Goal: Transaction & Acquisition: Book appointment/travel/reservation

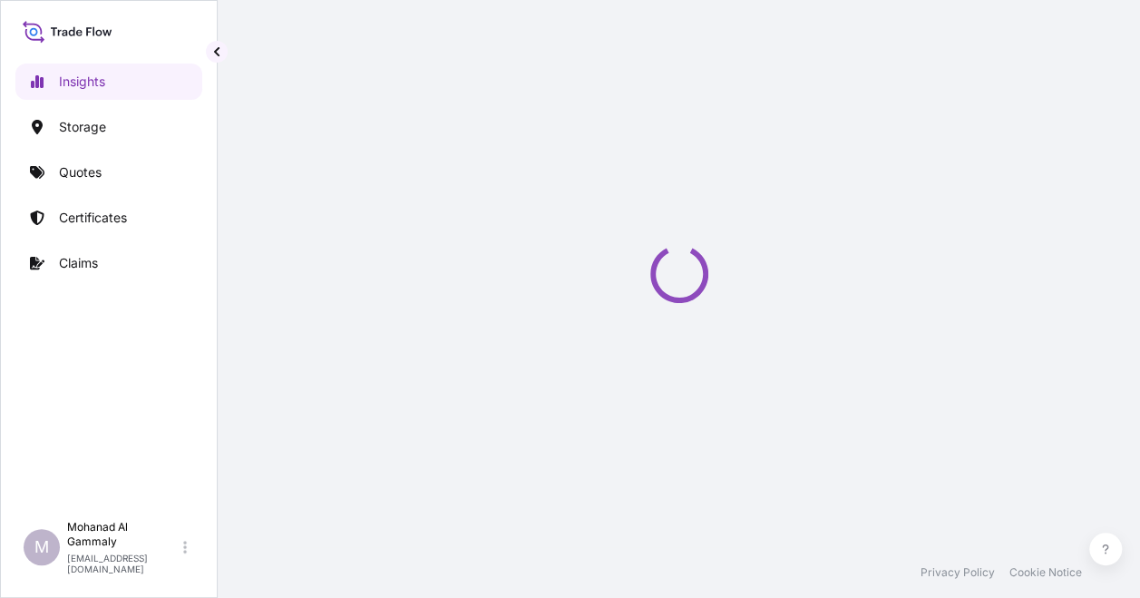
select select "2025"
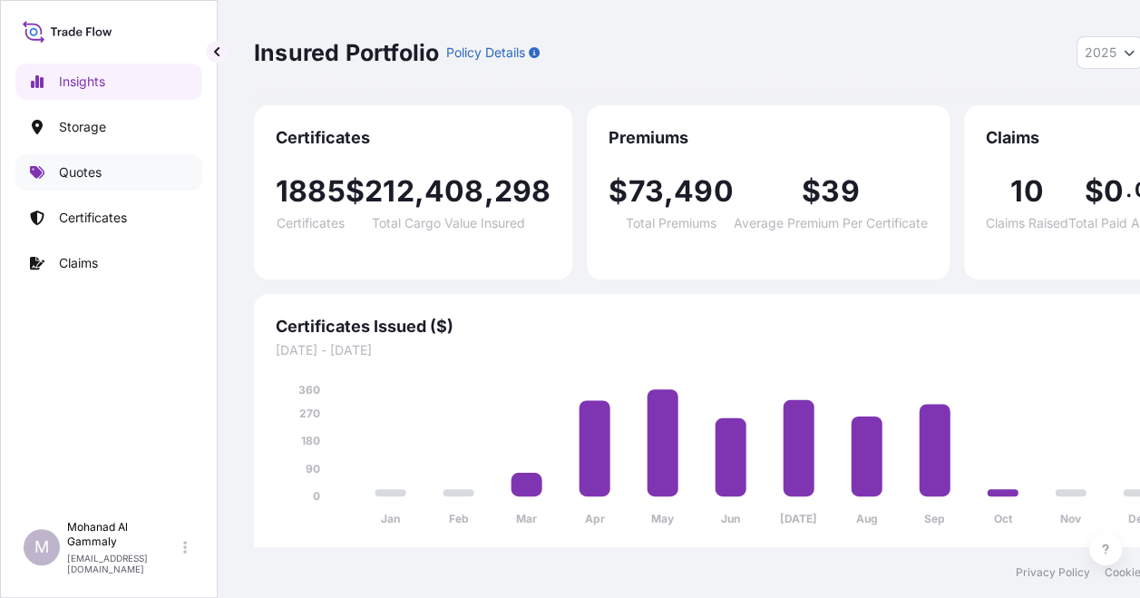
click at [83, 180] on p "Quotes" at bounding box center [80, 172] width 43 height 18
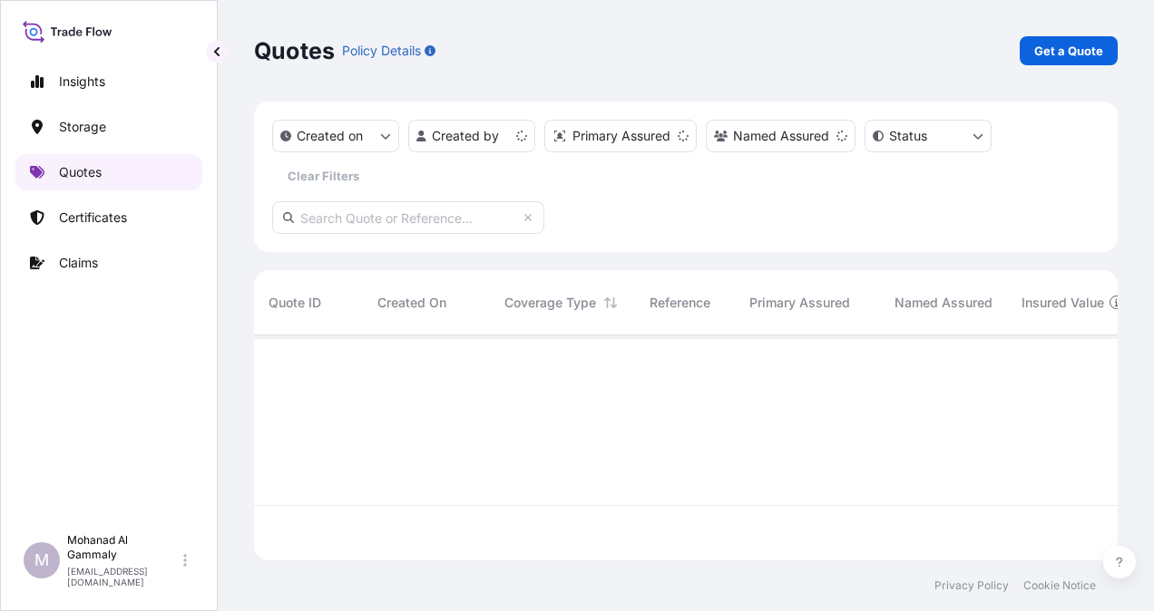
scroll to position [221, 849]
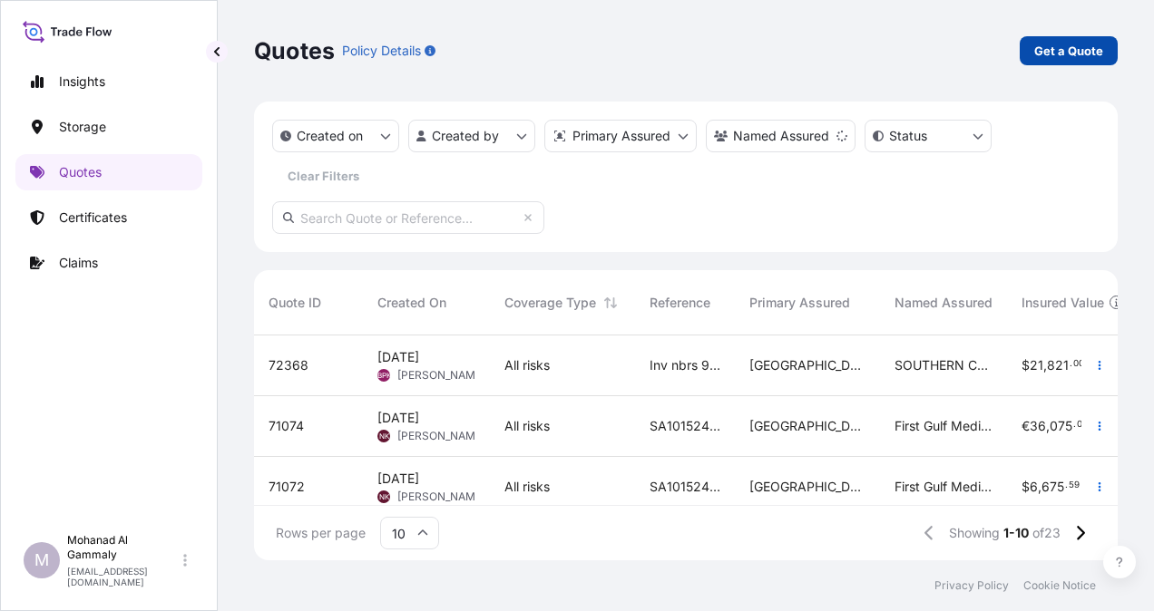
click at [1062, 45] on p "Get a Quote" at bounding box center [1068, 51] width 69 height 18
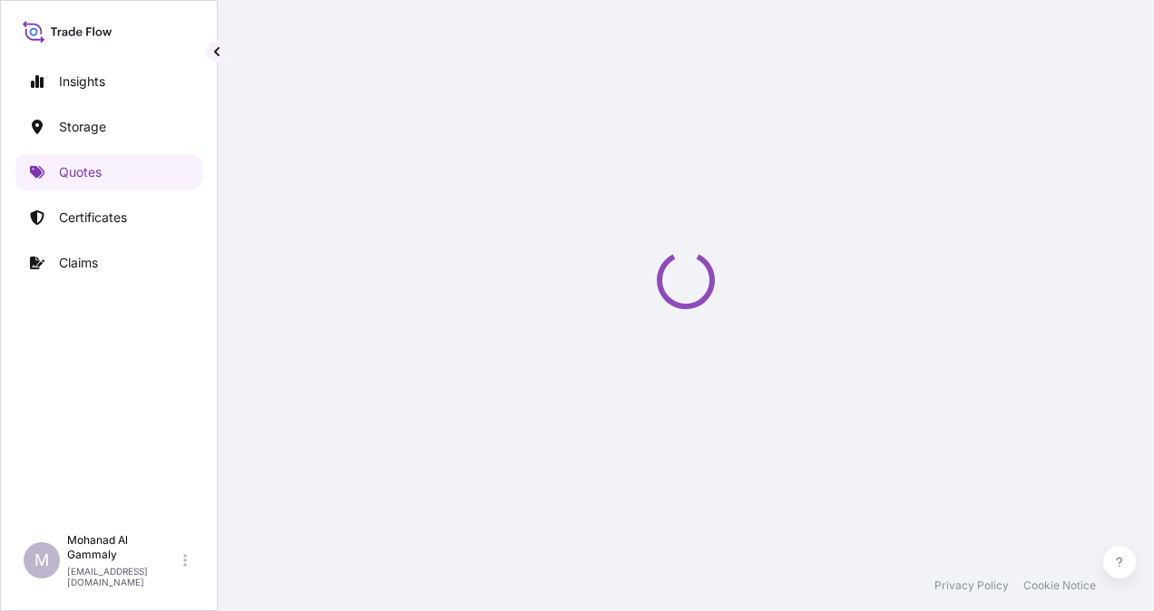
select select "Water"
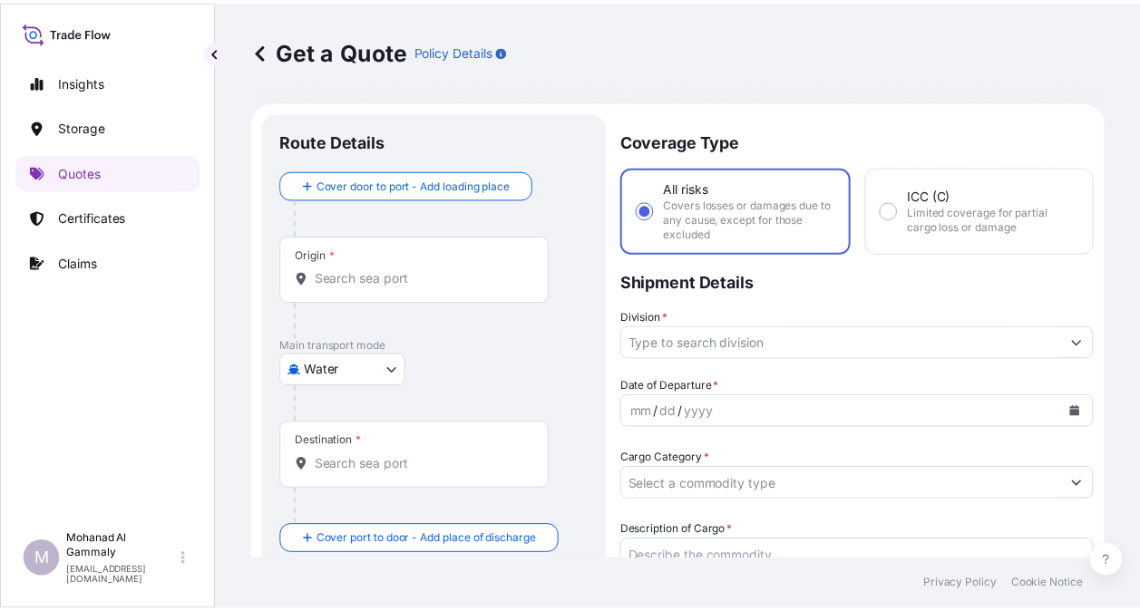
scroll to position [29, 0]
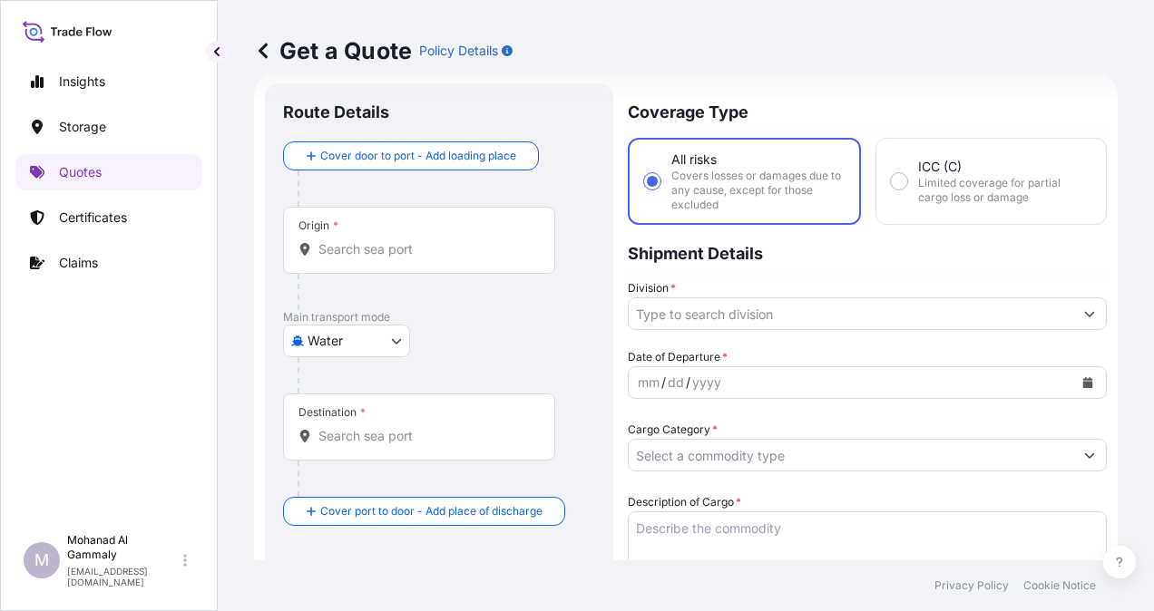
click at [396, 251] on input "Origin *" at bounding box center [425, 249] width 214 height 18
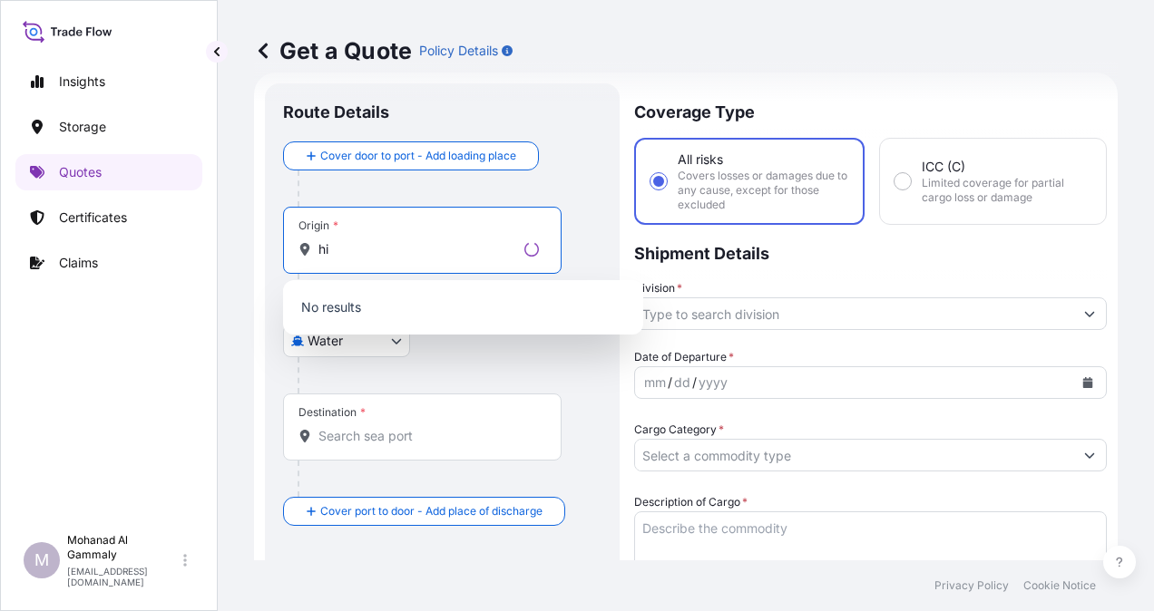
type input "h"
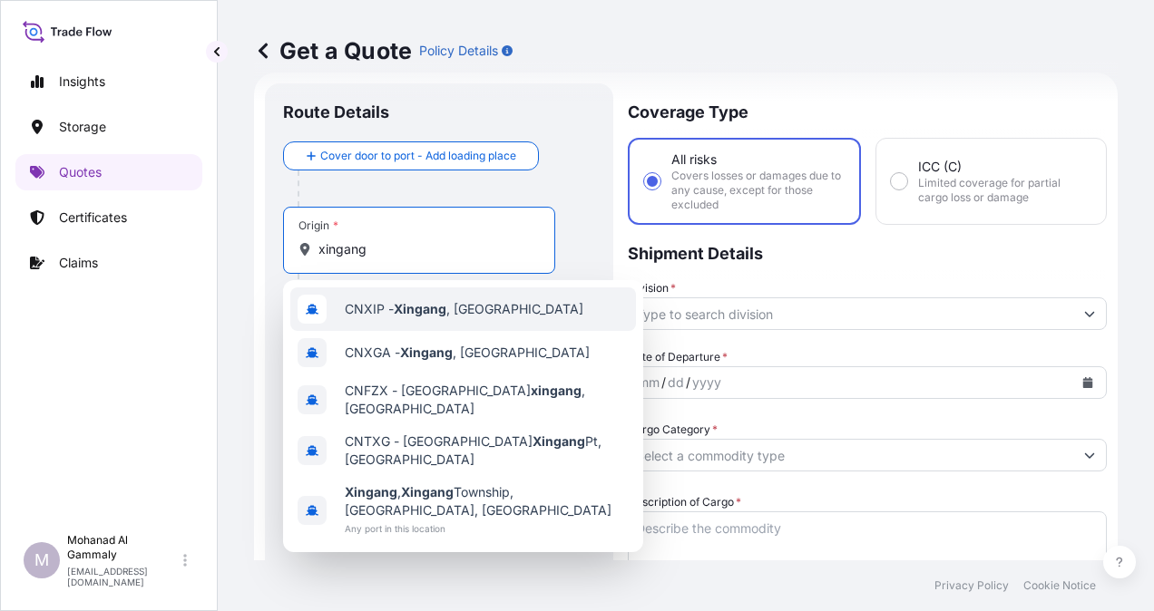
click at [393, 306] on span "CNXIP - Xingang , China" at bounding box center [464, 309] width 239 height 18
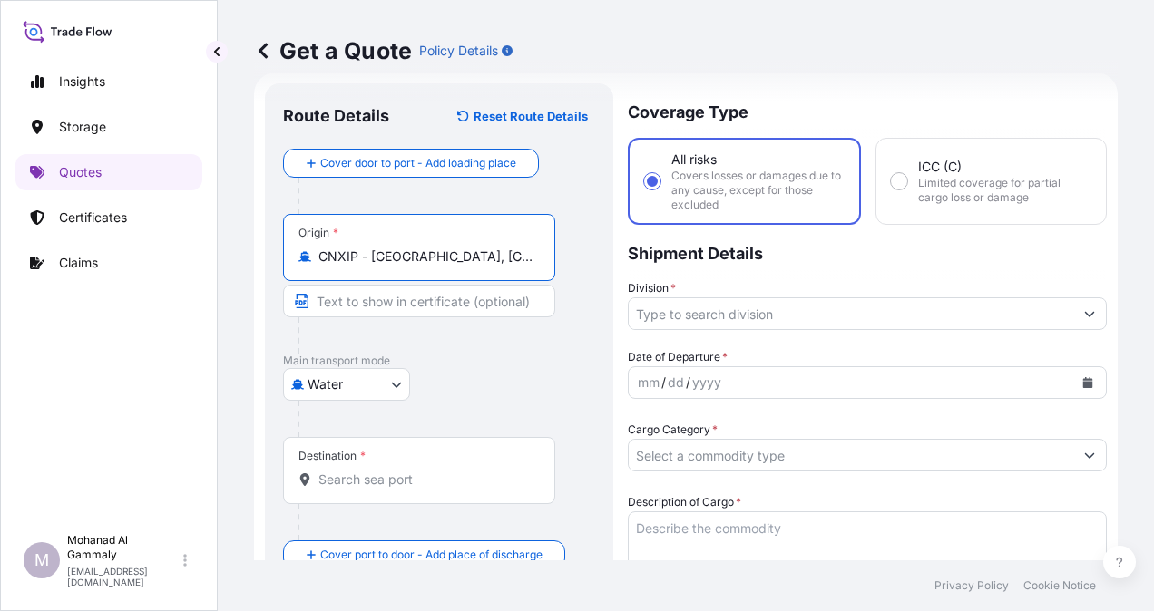
type input "CNXIP - Xingang, China"
click at [382, 463] on div "Destination *" at bounding box center [419, 470] width 272 height 67
click at [382, 471] on input "Destination *" at bounding box center [425, 480] width 214 height 18
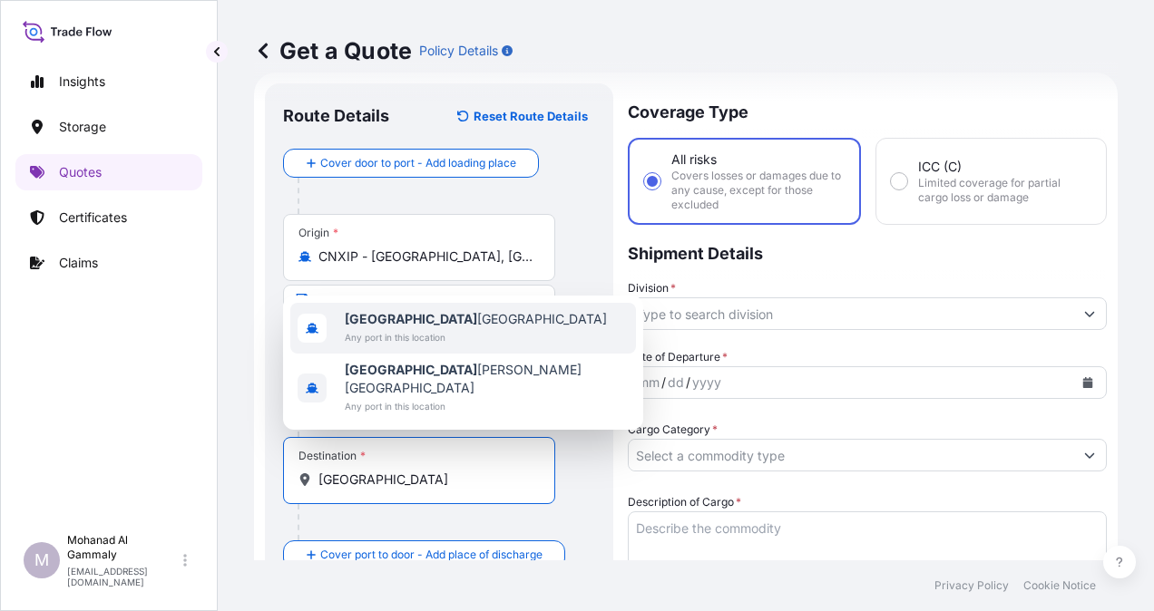
click at [387, 328] on span "Riyadh Saudi Arabia" at bounding box center [476, 319] width 262 height 18
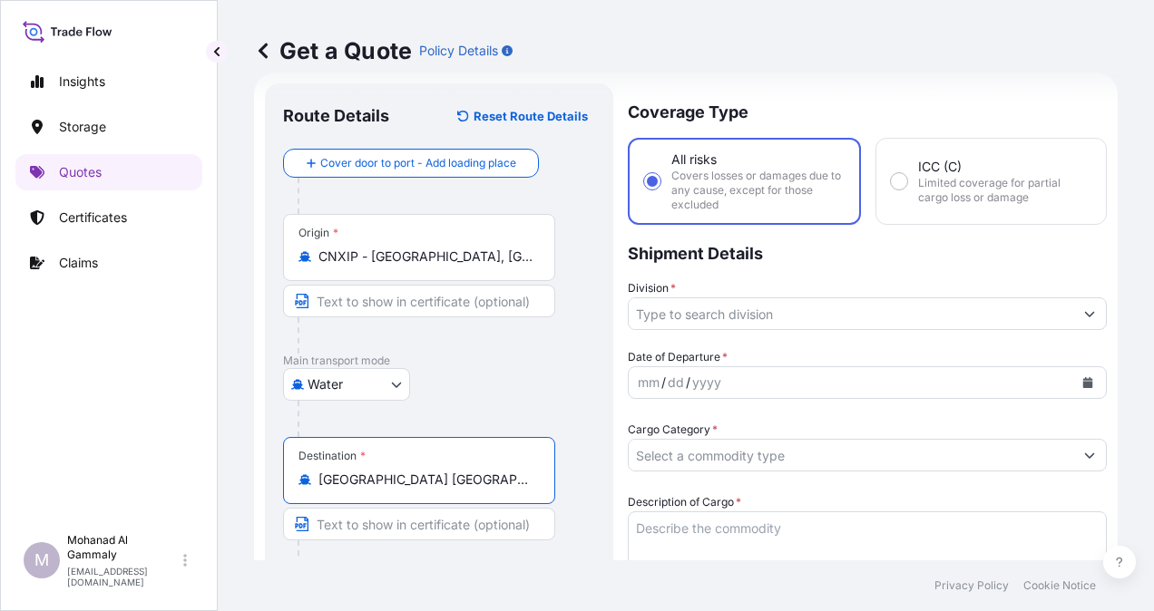
type input "Riyadh Saudi Arabia"
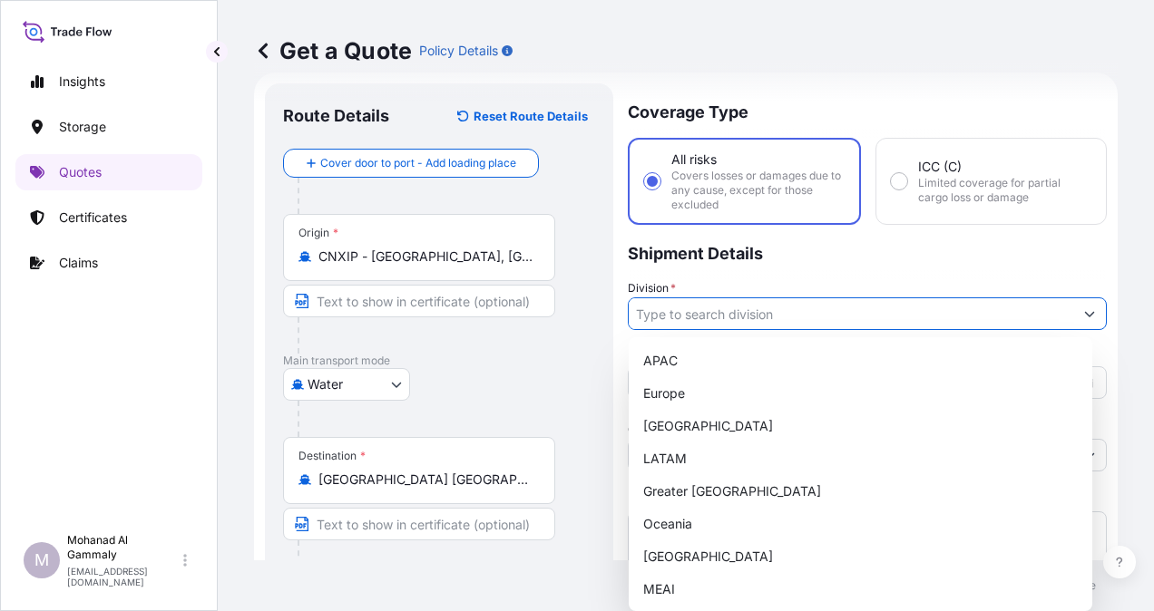
click at [743, 312] on input "Division *" at bounding box center [851, 314] width 445 height 33
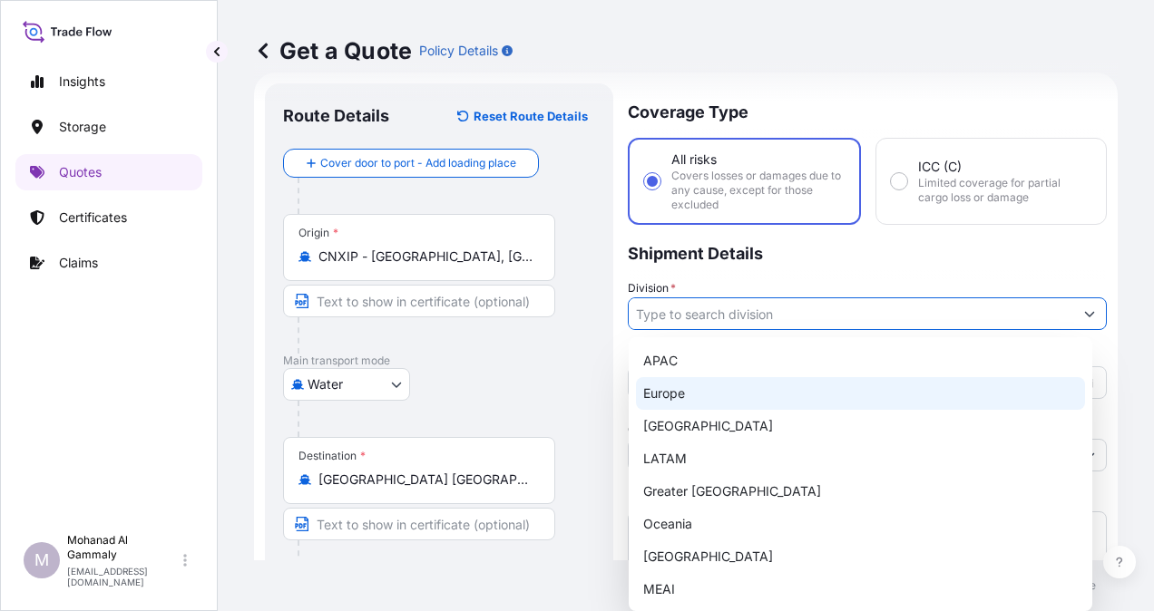
click at [654, 401] on div "Europe" at bounding box center [860, 393] width 449 height 33
type input "Europe"
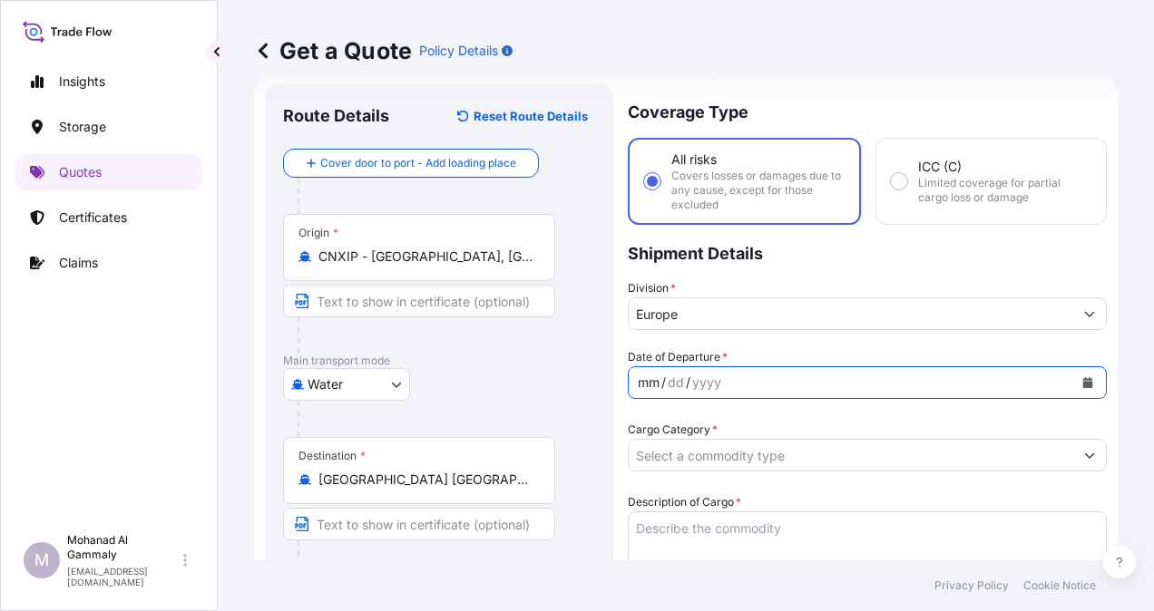
click at [663, 388] on div "/" at bounding box center [663, 383] width 5 height 22
click at [1081, 380] on button "Calendar" at bounding box center [1087, 382] width 29 height 29
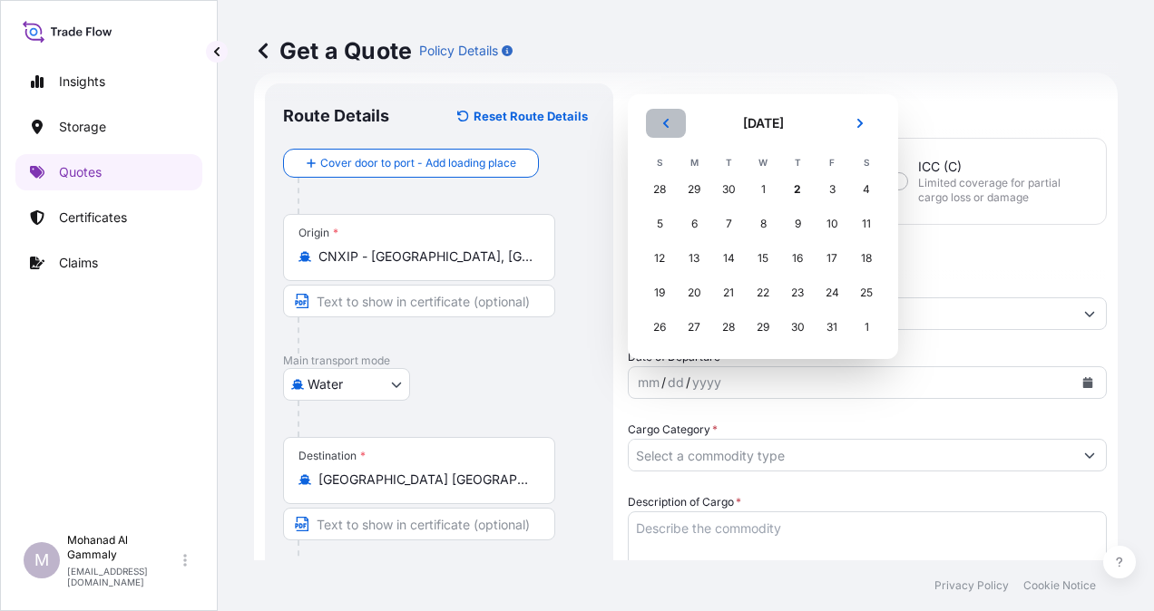
click at [675, 122] on button "Previous" at bounding box center [666, 123] width 40 height 29
click at [792, 298] on div "25" at bounding box center [797, 293] width 33 height 33
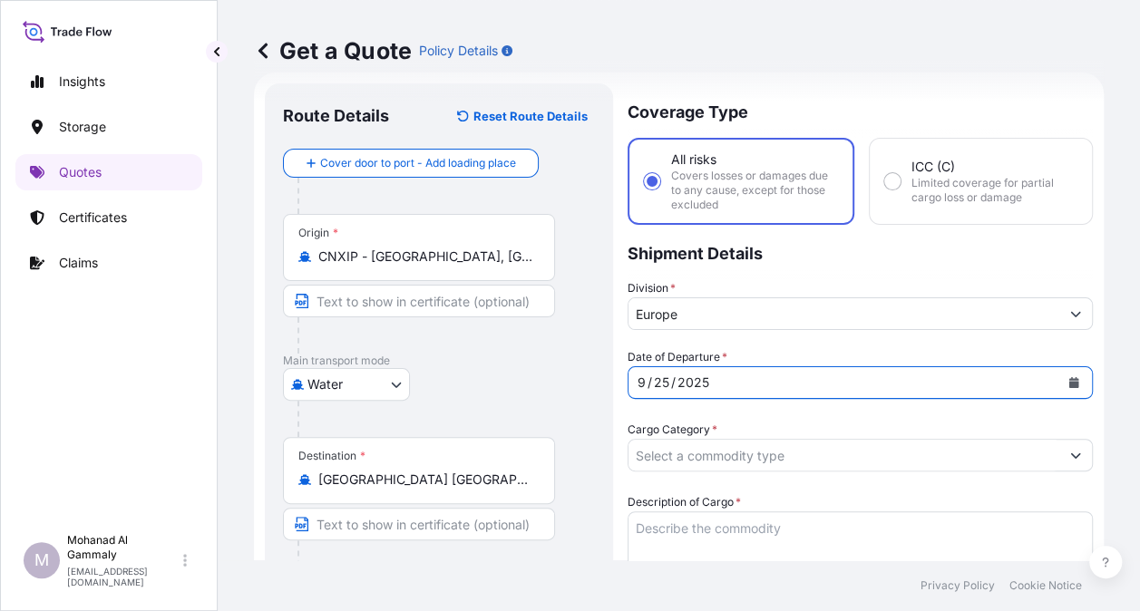
click at [793, 455] on input "Cargo Category *" at bounding box center [844, 455] width 431 height 33
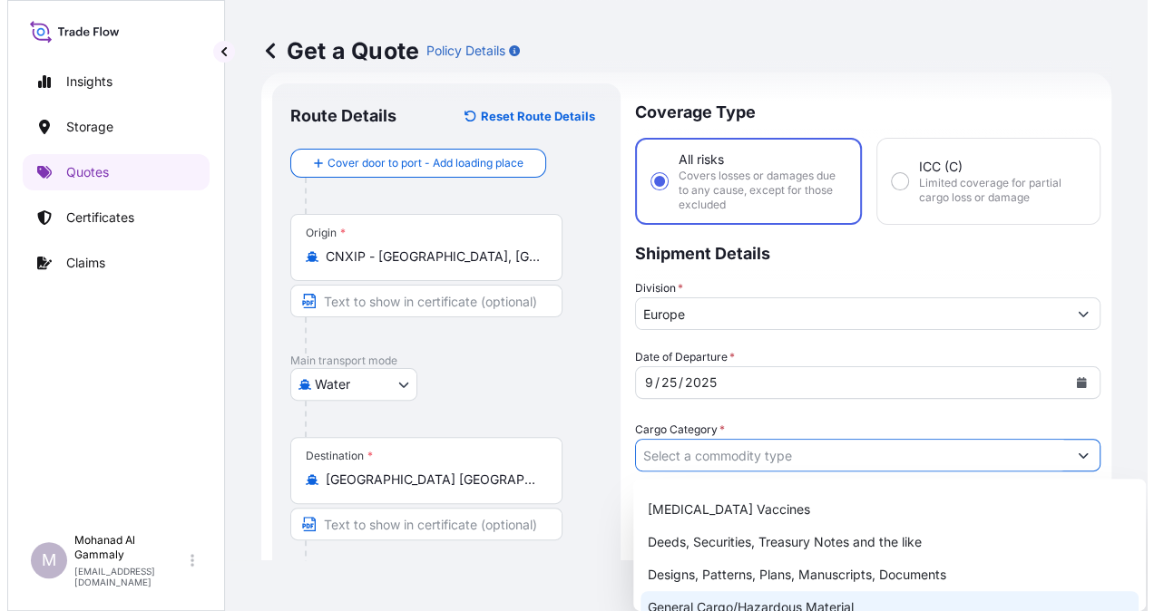
scroll to position [181, 0]
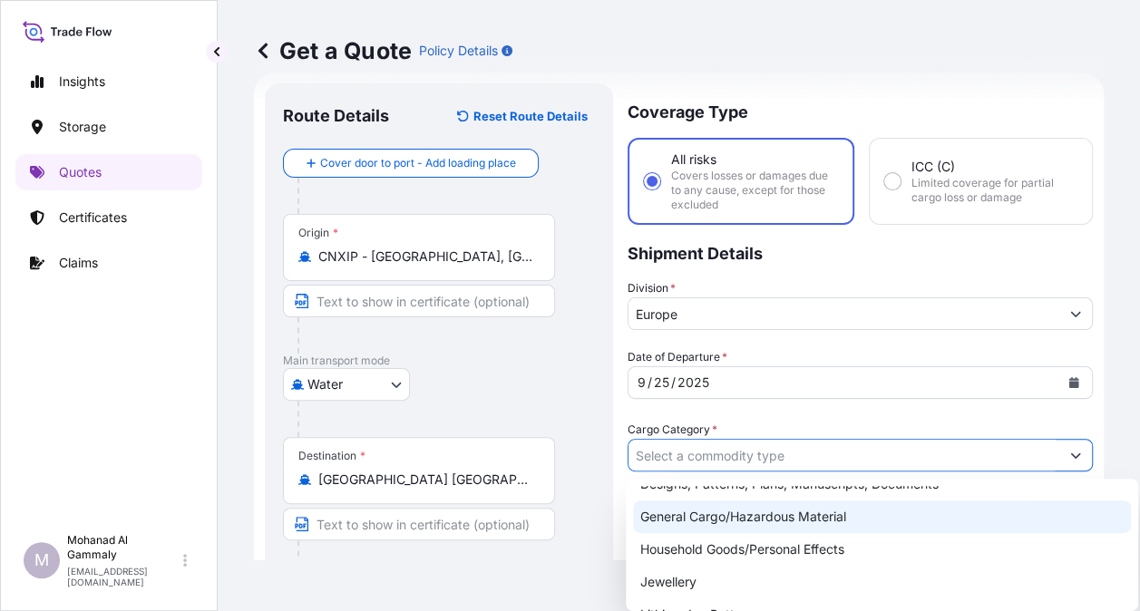
click at [742, 522] on div "General Cargo/Hazardous Material" at bounding box center [882, 517] width 498 height 33
type input "General Cargo/Hazardous Material"
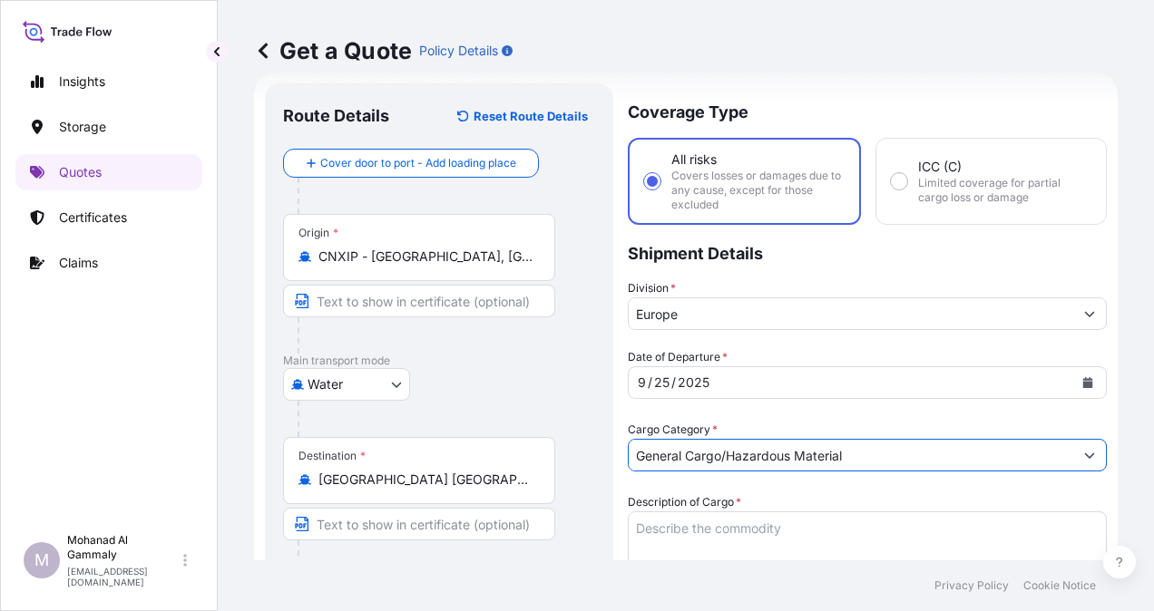
click at [742, 523] on textarea "Description of Cargo *" at bounding box center [867, 555] width 479 height 87
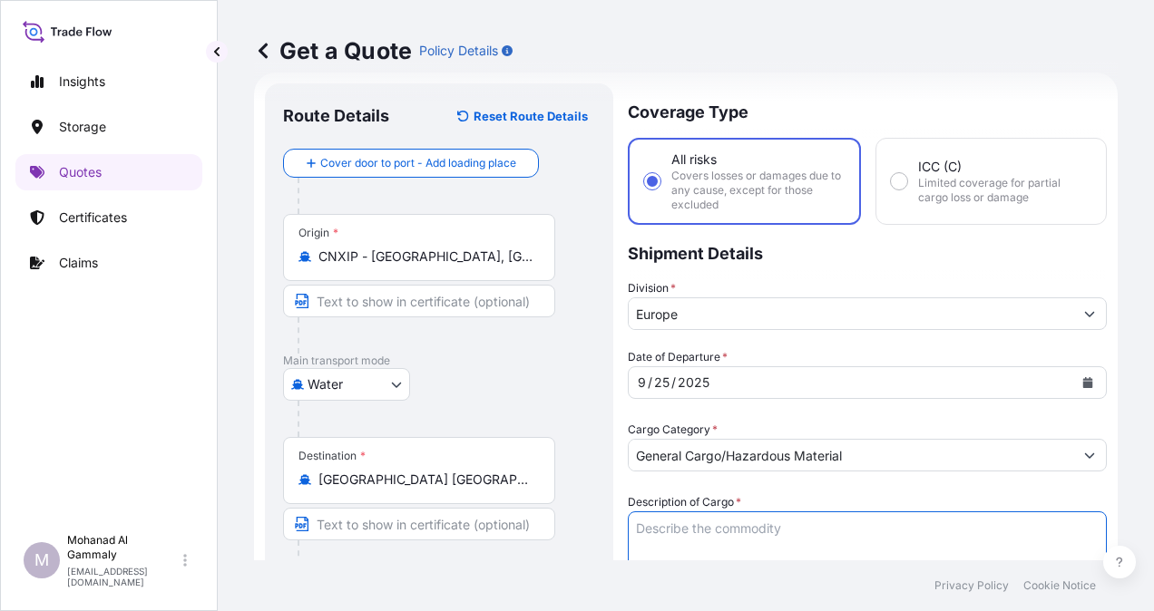
click at [762, 528] on textarea "Description of Cargo *" at bounding box center [867, 555] width 479 height 87
paste textarea "Hot & Cold Towel (6PCS/TRAY & 40TRAYSICTN)(New Logo"
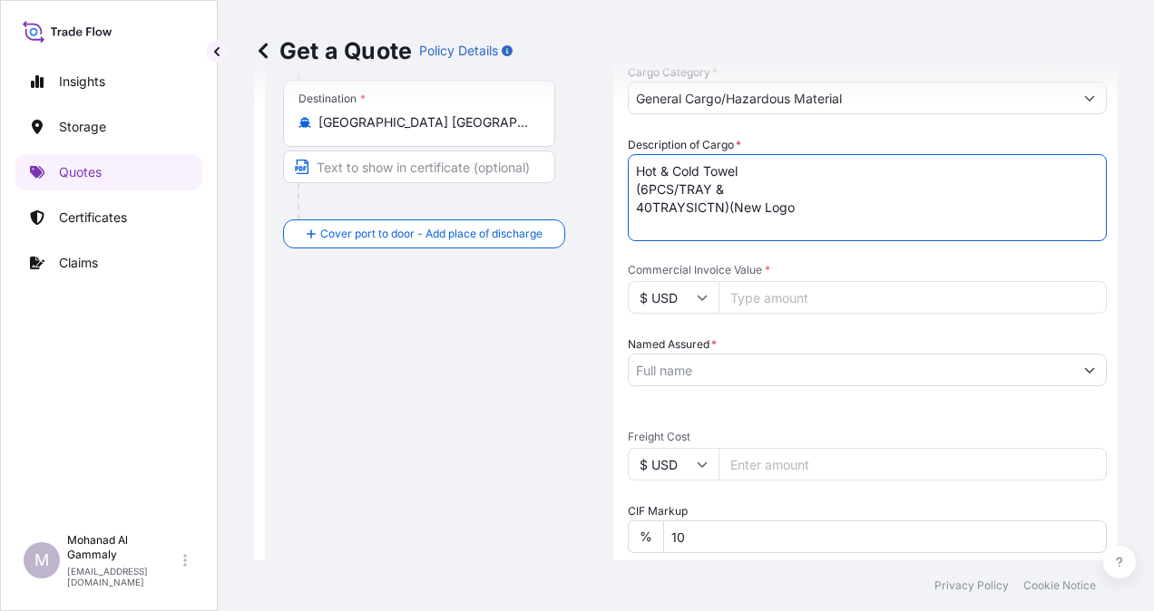
scroll to position [403, 0]
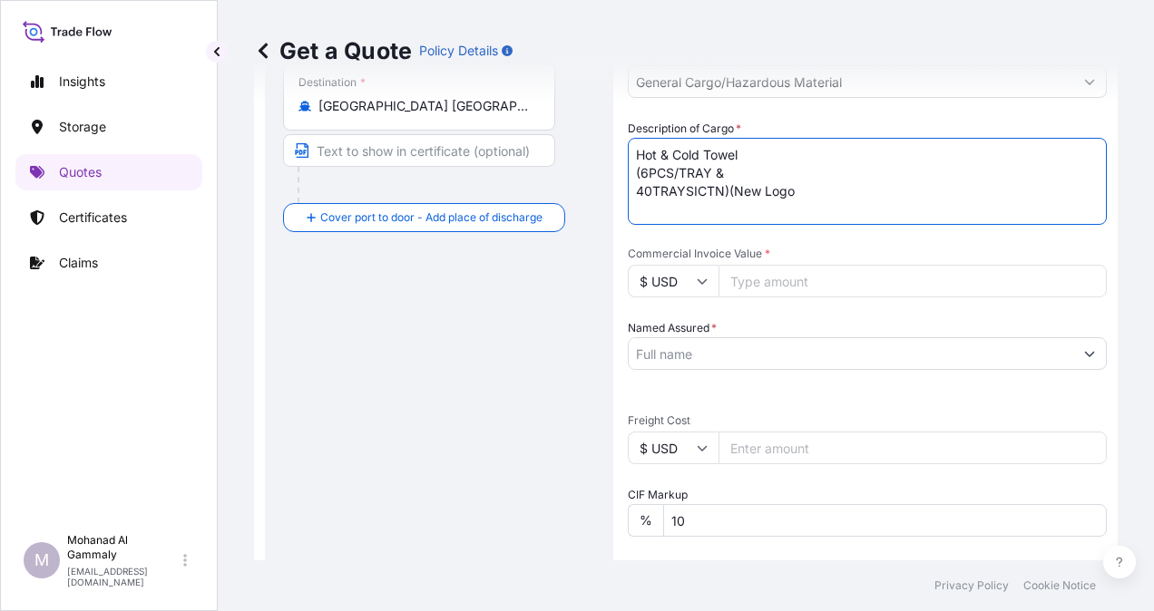
type textarea "Hot & Cold Towel (6PCS/TRAY & 40TRAYSICTN)(New Logo"
click at [849, 287] on input "Commercial Invoice Value *" at bounding box center [913, 281] width 388 height 33
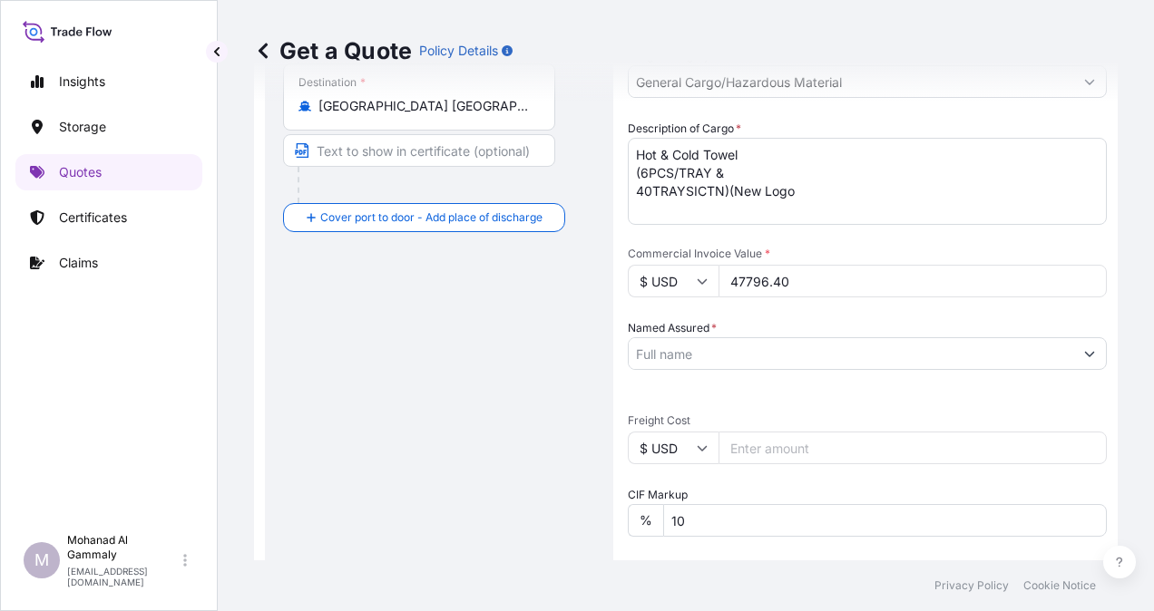
type input "47796.40"
click at [852, 377] on div "Date of Departure * 9 / 25 / 2025 Cargo Category * General Cargo/Hazardous Mate…" at bounding box center [867, 401] width 479 height 853
click at [729, 523] on input "10" at bounding box center [885, 520] width 444 height 33
type input "1"
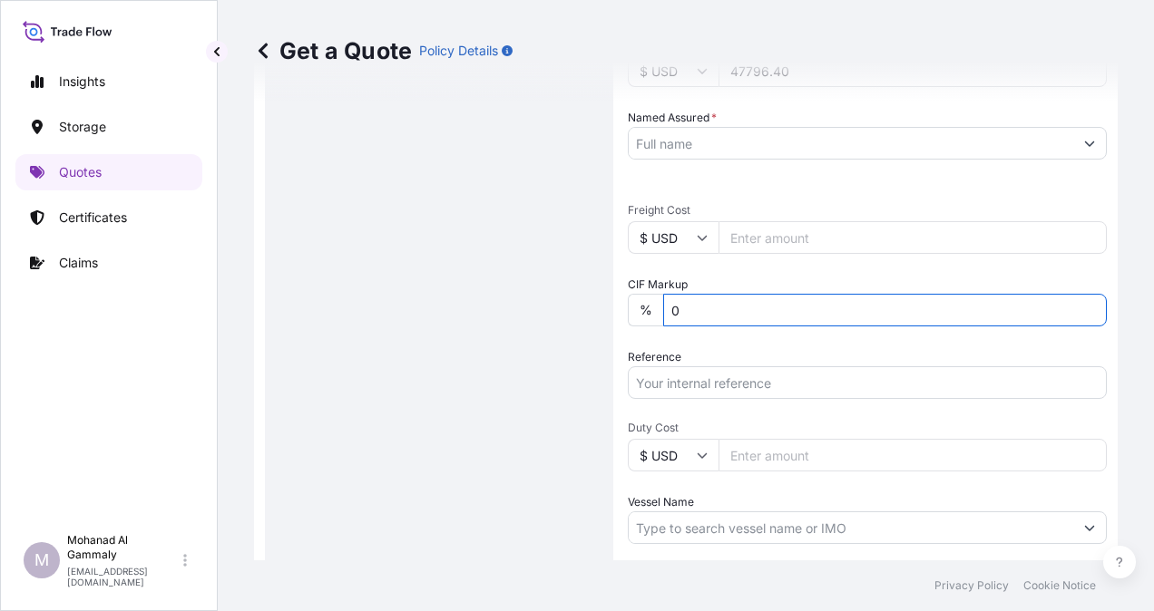
scroll to position [584, 0]
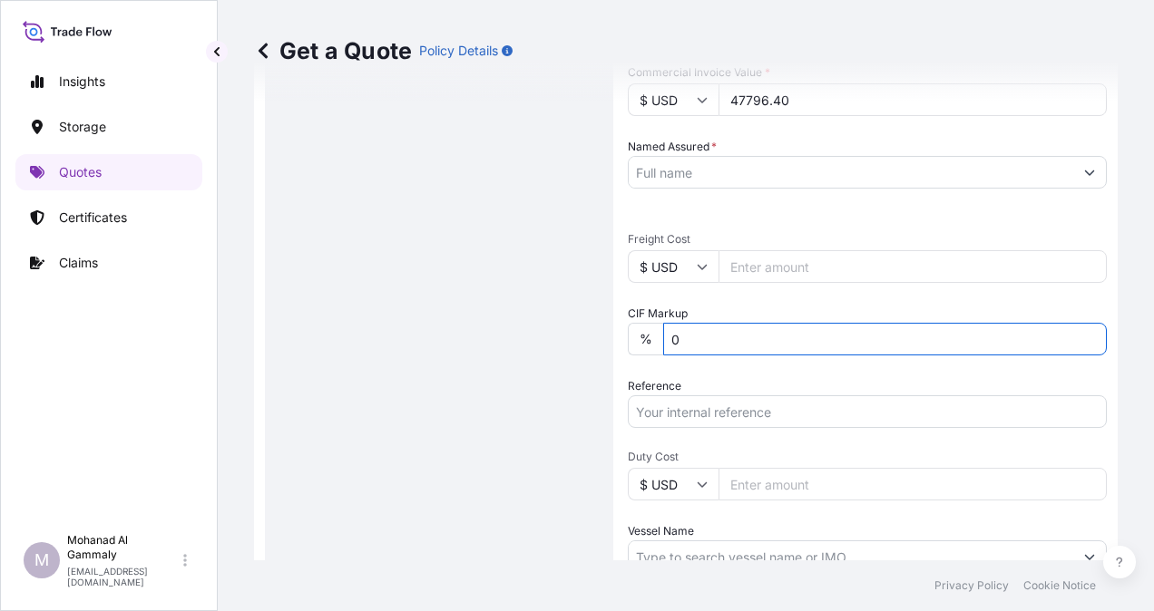
type input "0"
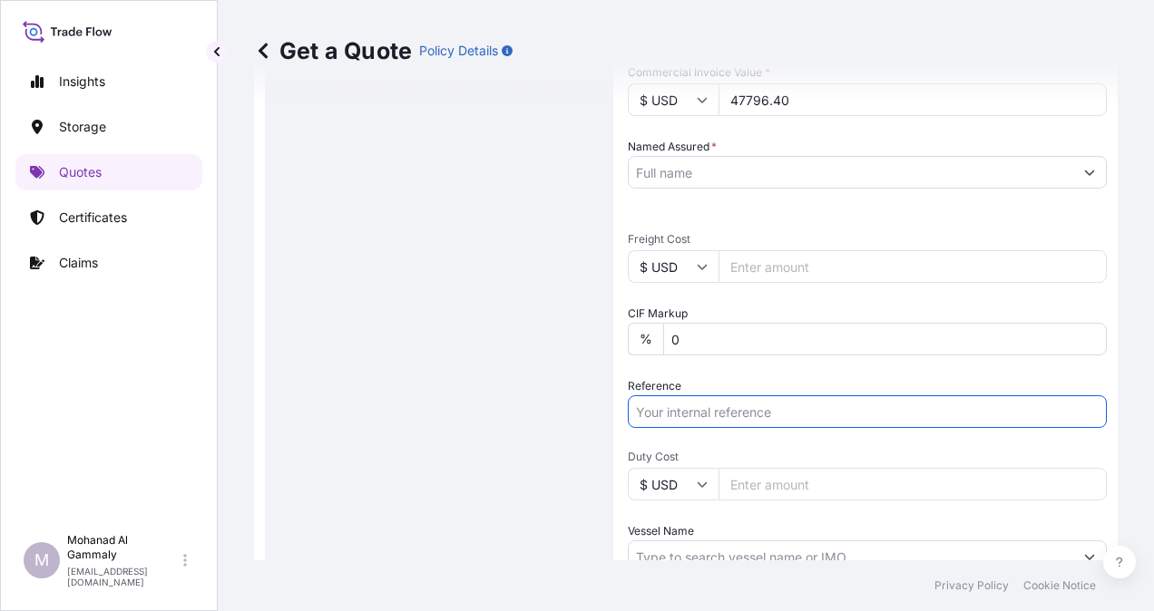
drag, startPoint x: 700, startPoint y: 407, endPoint x: 665, endPoint y: 189, distance: 221.5
click at [665, 189] on div "Date of Departure * 9 / 25 / 2025 Cargo Category * General Cargo/Hazardous Mate…" at bounding box center [867, 219] width 479 height 853
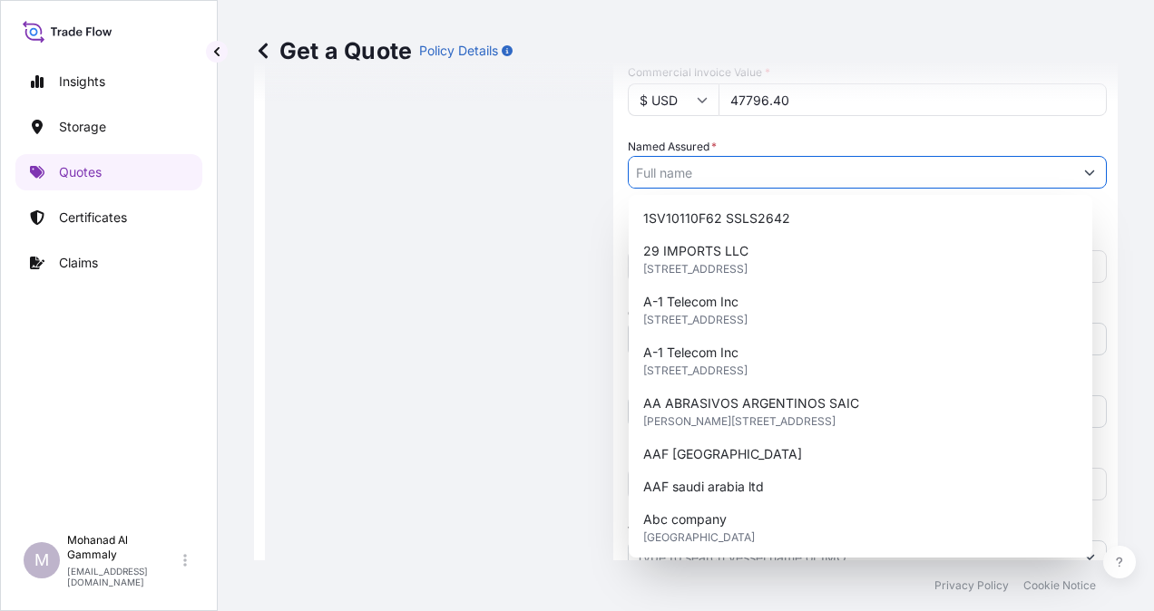
paste input "CATRION CATERING HOLDING COMPANY"
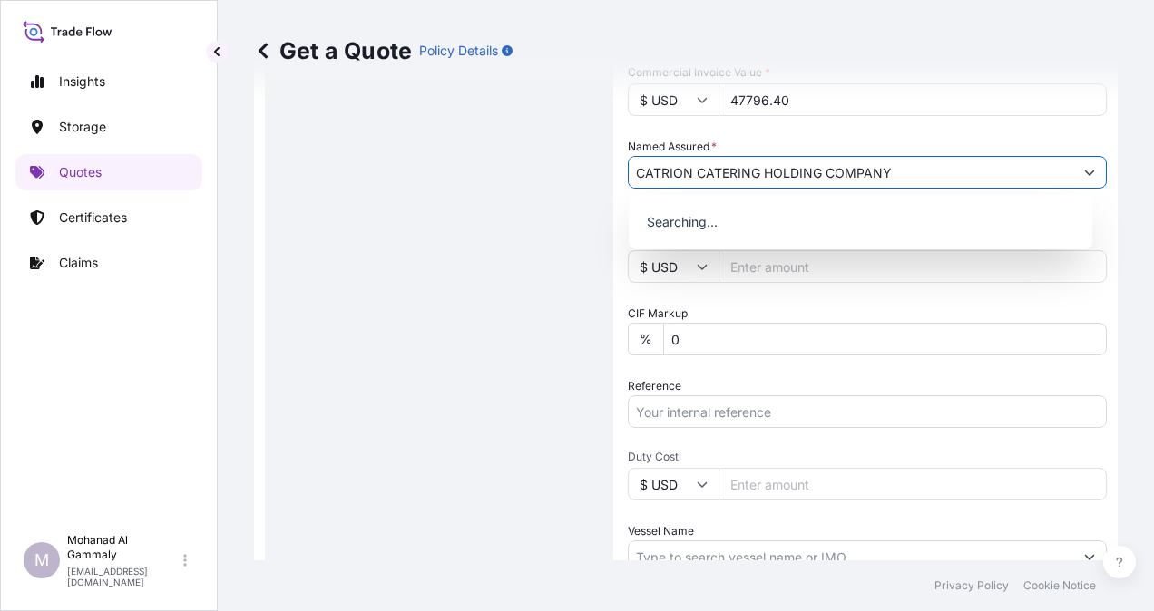
type input "CATRION CATERING HOLDING COMPANY"
click at [668, 408] on input "Reference" at bounding box center [867, 412] width 479 height 33
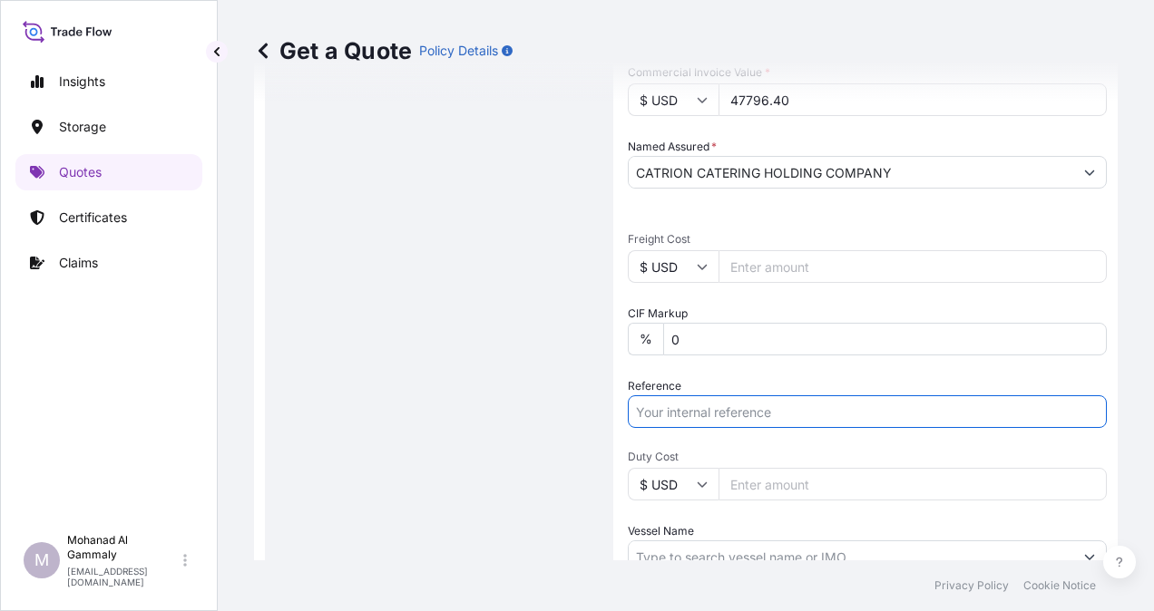
paste input "PO# E - 22002253/ FOB / Seafreight / 08-SEP.'25/INV65140101（F1）"
click at [934, 410] on input "PO# E - 22002253/ FOB / Seafreight / 08-SEP.'25/INV65140101（F1）" at bounding box center [867, 412] width 479 height 33
click at [900, 403] on input "PO# E - 22002253/ /INV65140101（F1）" at bounding box center [867, 412] width 479 height 33
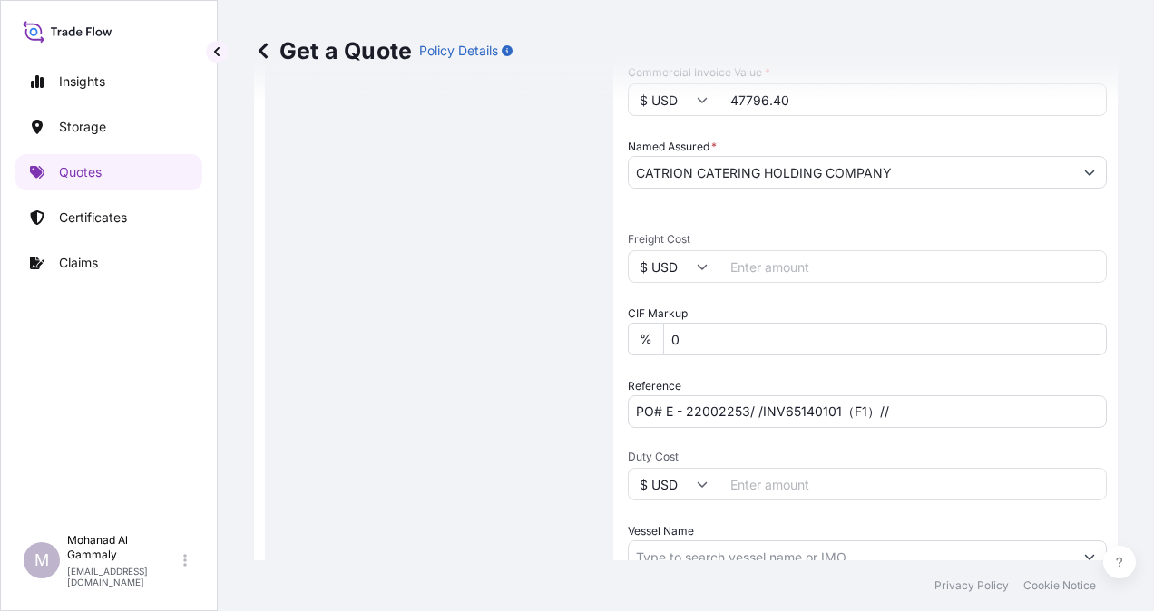
click at [915, 412] on input "PO# E - 22002253/ /INV65140101（F1）//" at bounding box center [867, 412] width 479 height 33
paste input "3315243268"
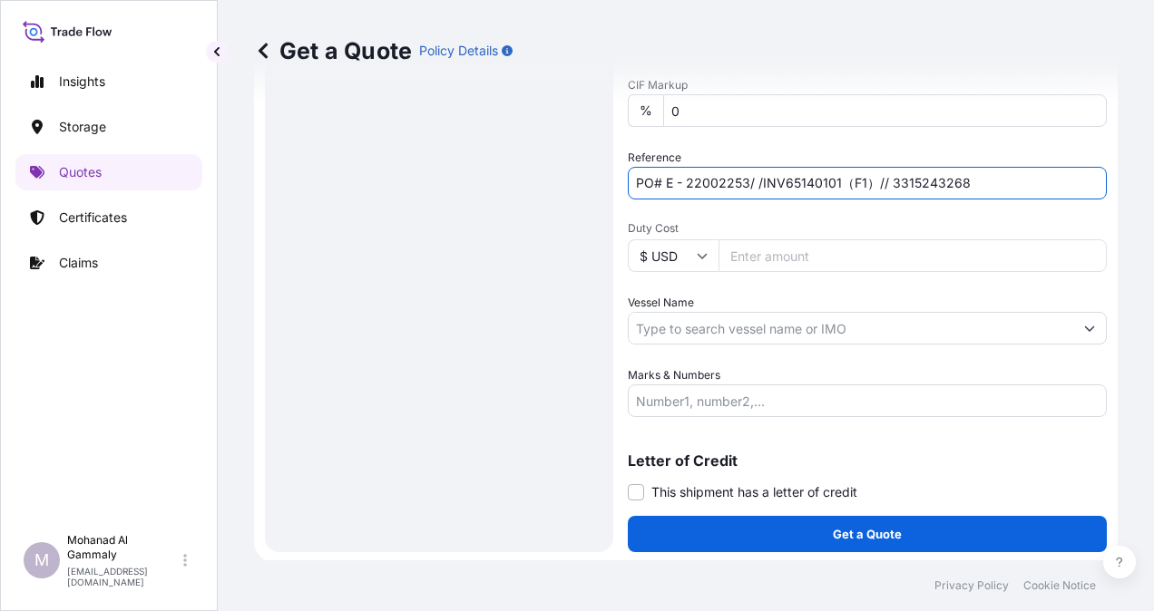
scroll to position [815, 0]
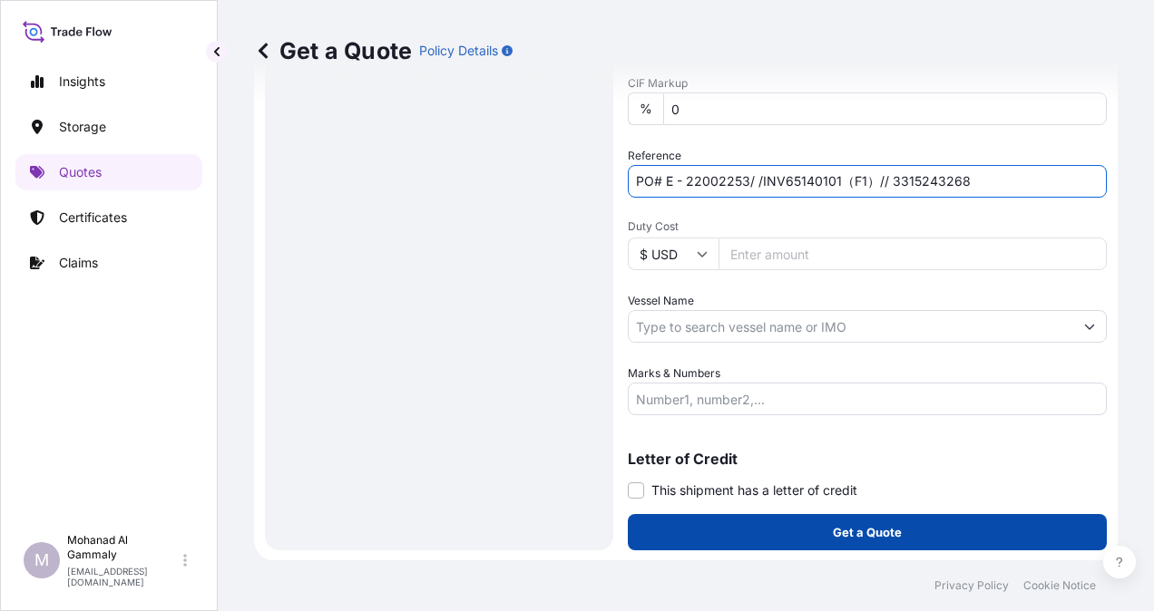
type input "PO# E - 22002253/ /INV65140101（F1）// 3315243268"
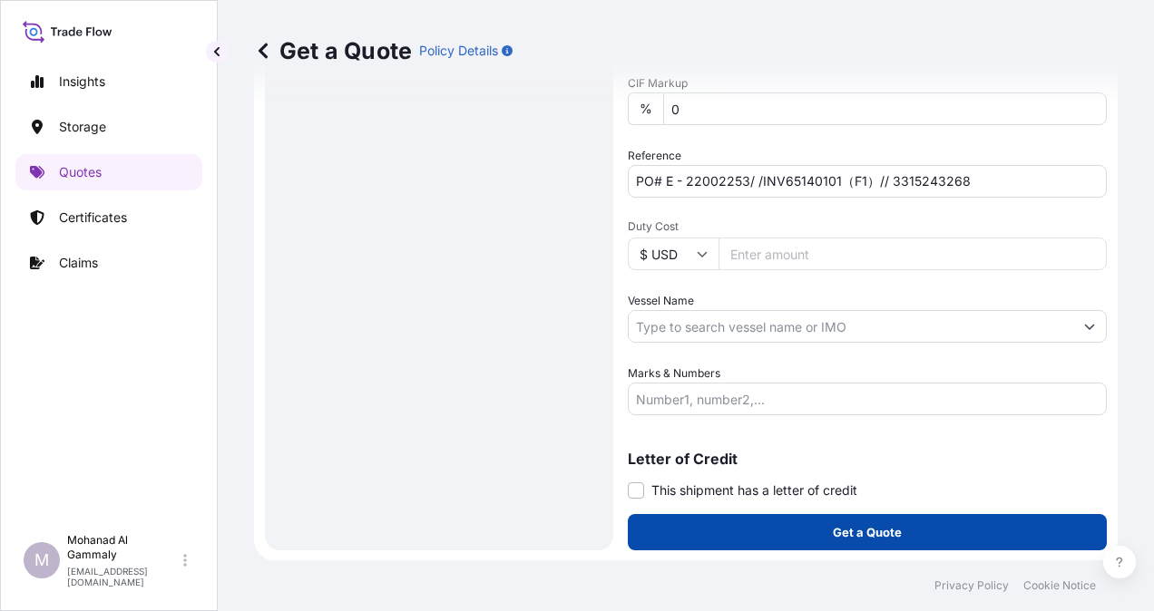
click at [856, 521] on button "Get a Quote" at bounding box center [867, 532] width 479 height 36
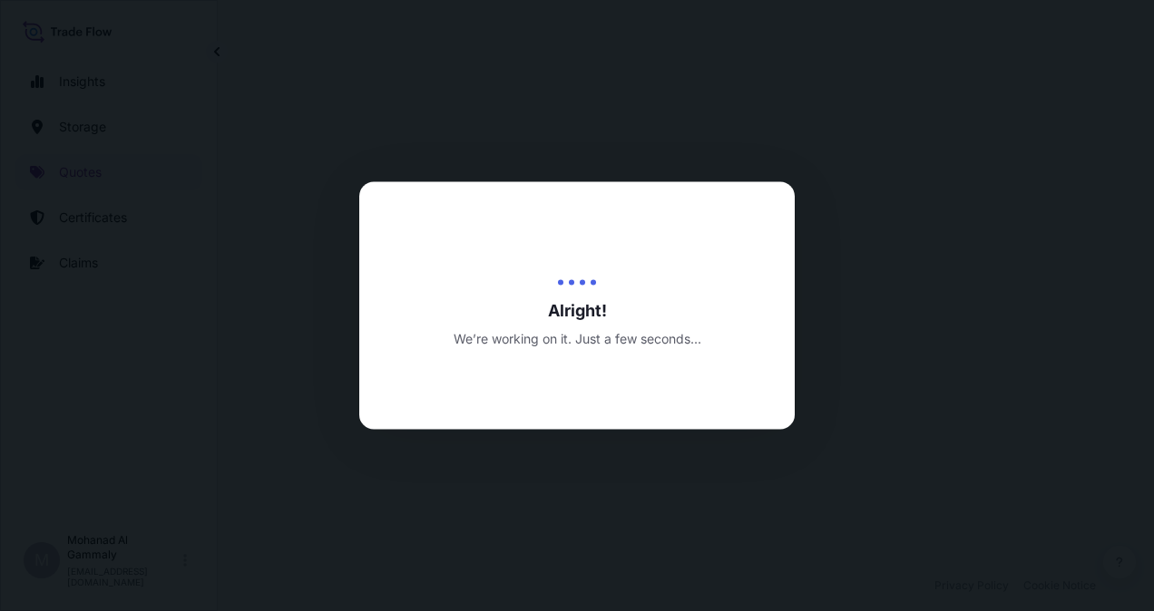
select select "Water"
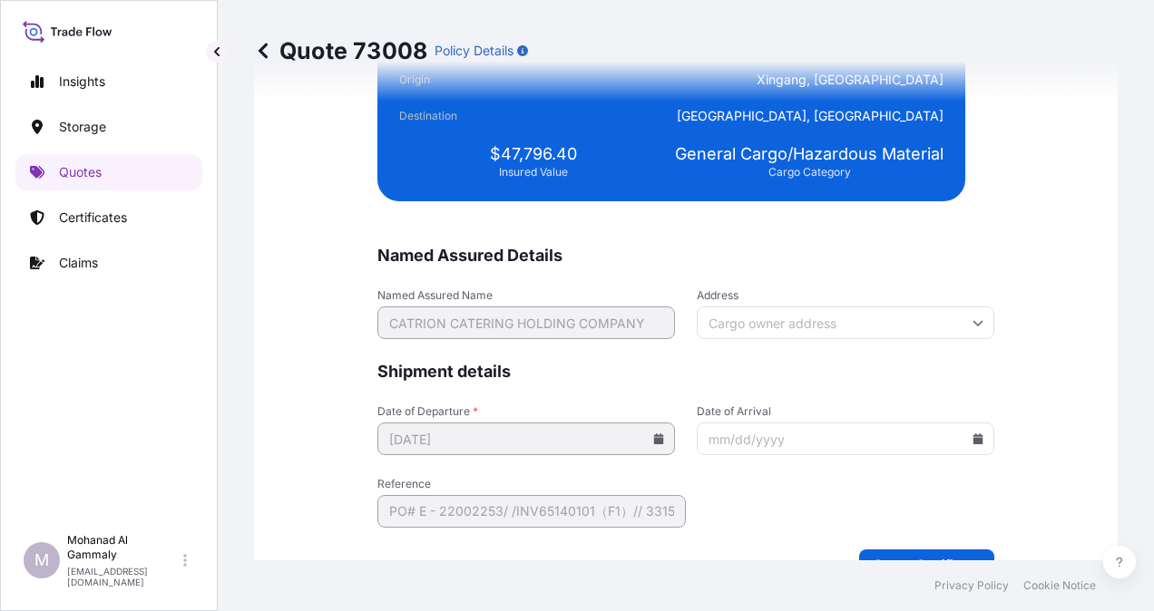
scroll to position [4448, 0]
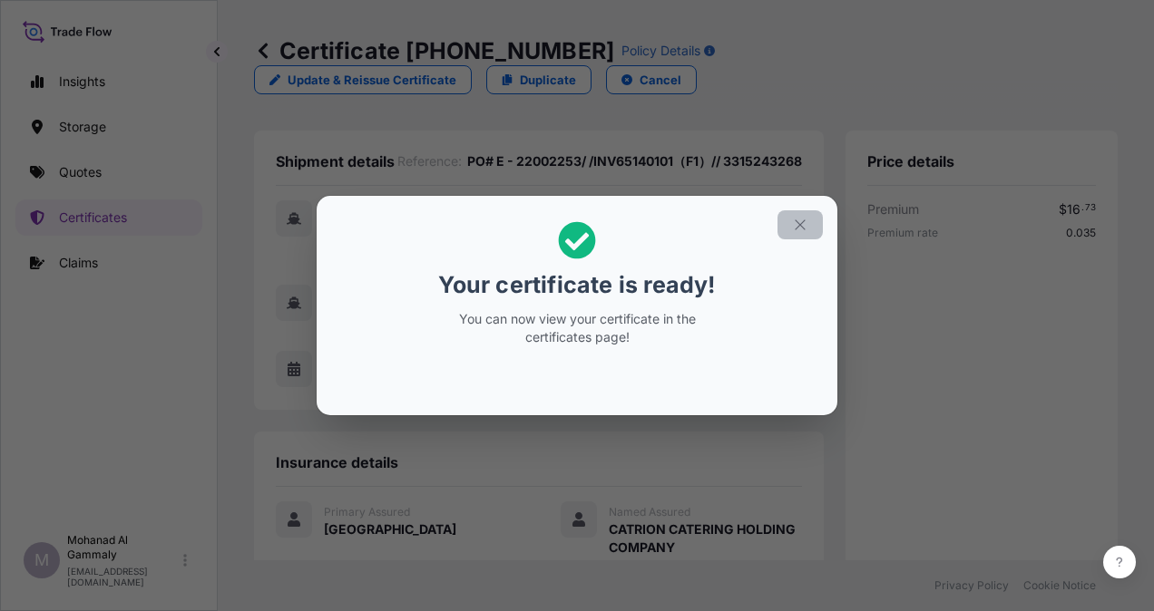
click at [797, 230] on icon "button" at bounding box center [800, 225] width 16 height 16
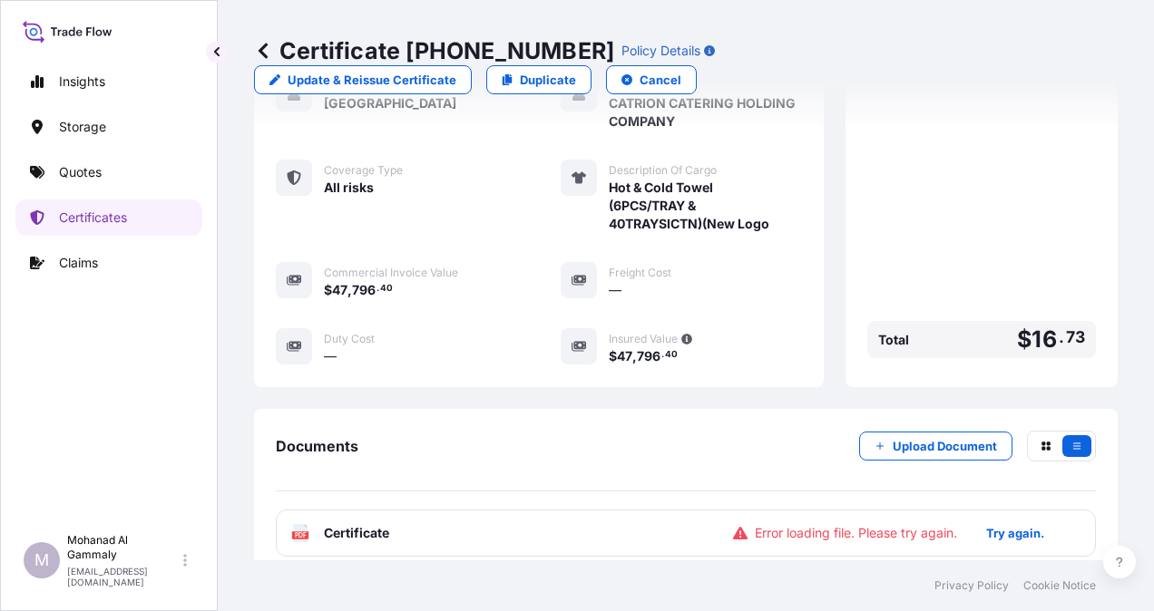
scroll to position [454, 0]
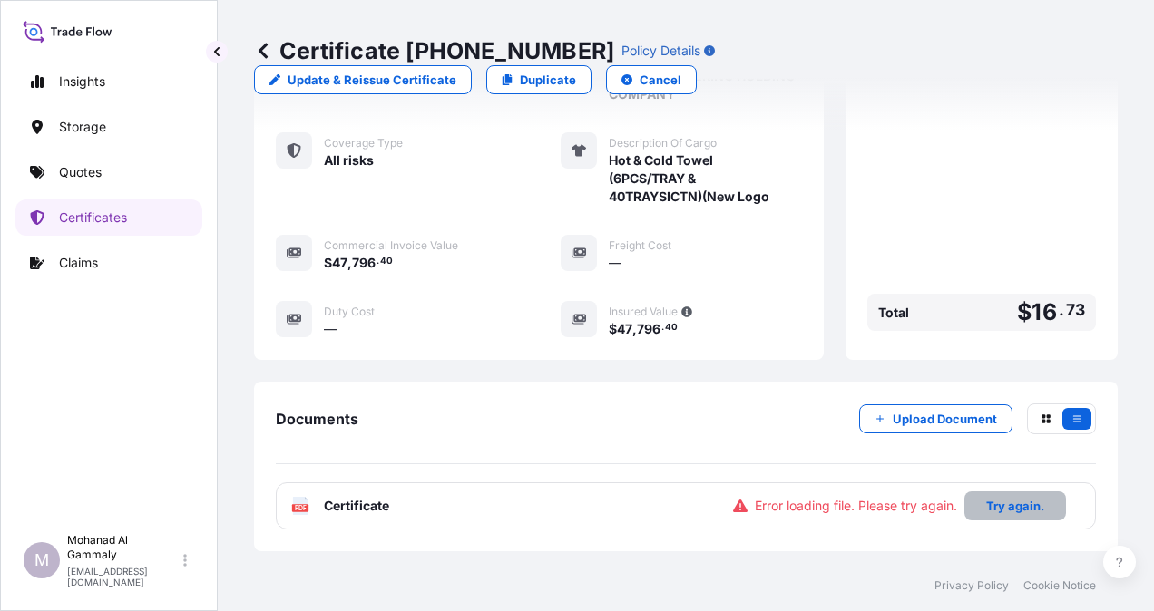
click at [986, 497] on p "Try again." at bounding box center [1015, 506] width 58 height 18
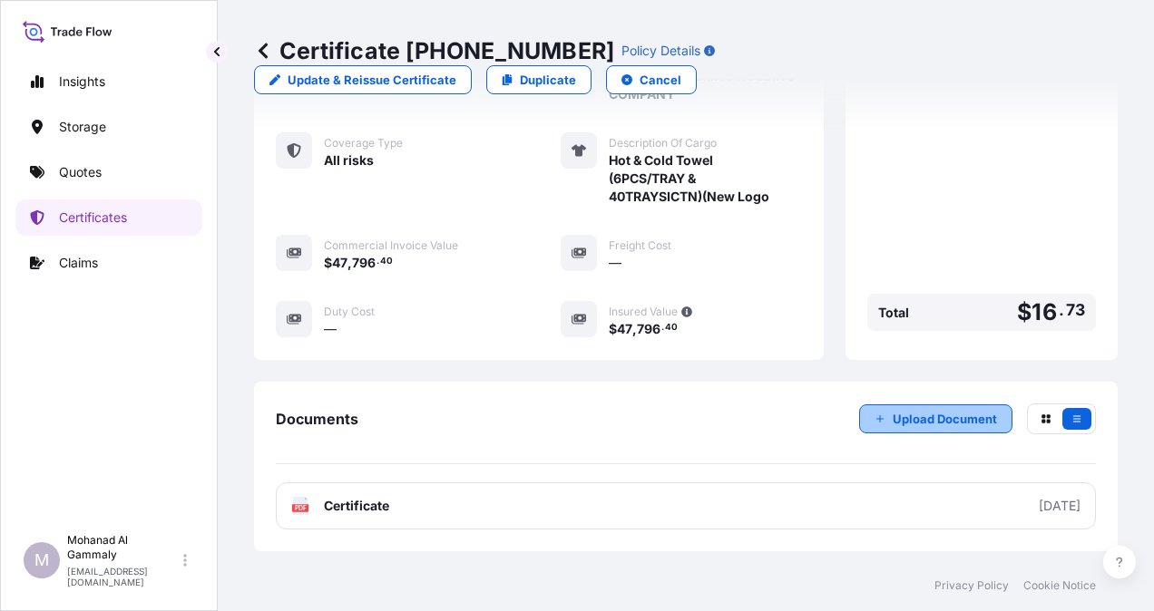
scroll to position [543, 0]
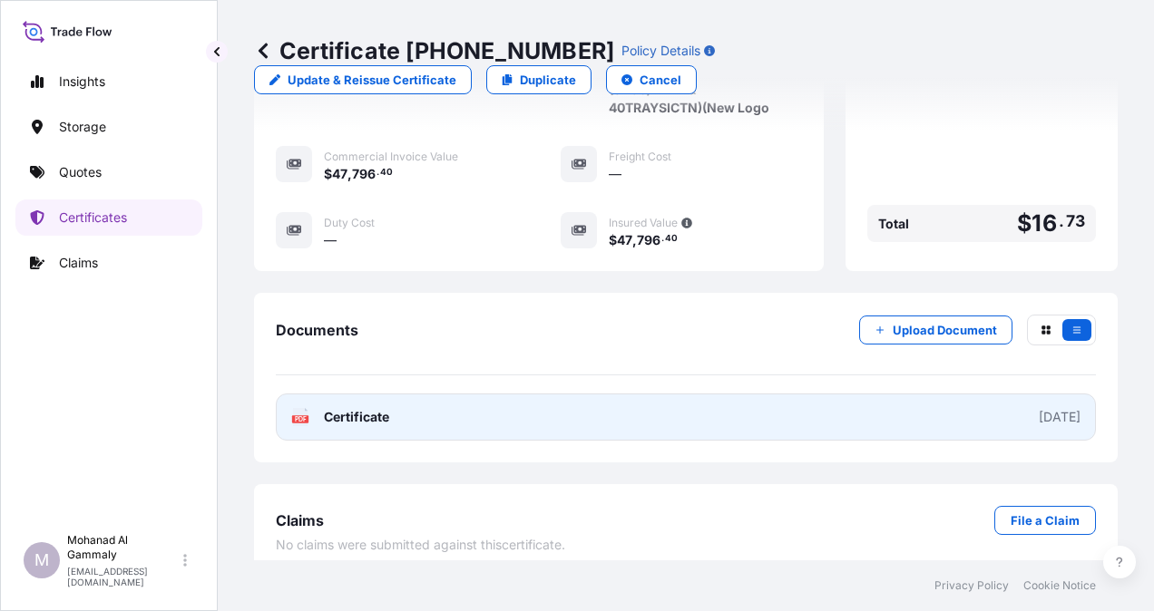
click at [1042, 408] on div "2025-10-02" at bounding box center [1060, 417] width 42 height 18
